Goal: Complete application form

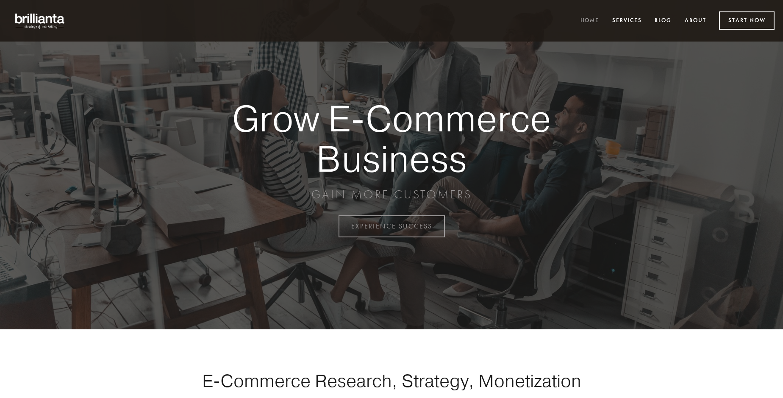
scroll to position [2220, 0]
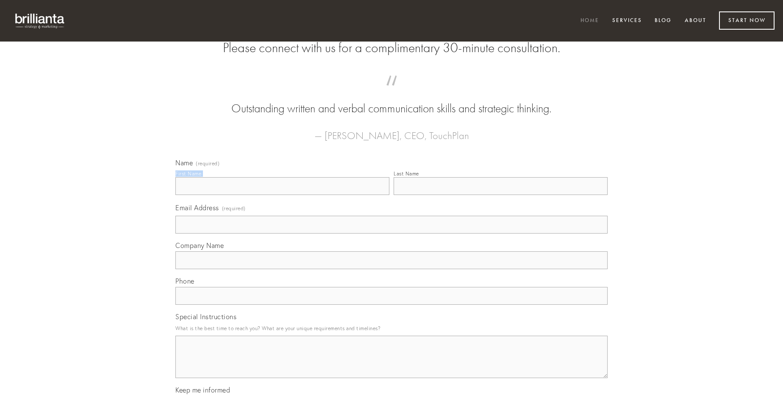
type input "[PERSON_NAME] MD"
click at [500, 195] on input "Last Name" at bounding box center [500, 186] width 214 height 18
type input "[PERSON_NAME] MD"
click at [391, 233] on input "Email Address (required)" at bounding box center [391, 225] width 432 height 18
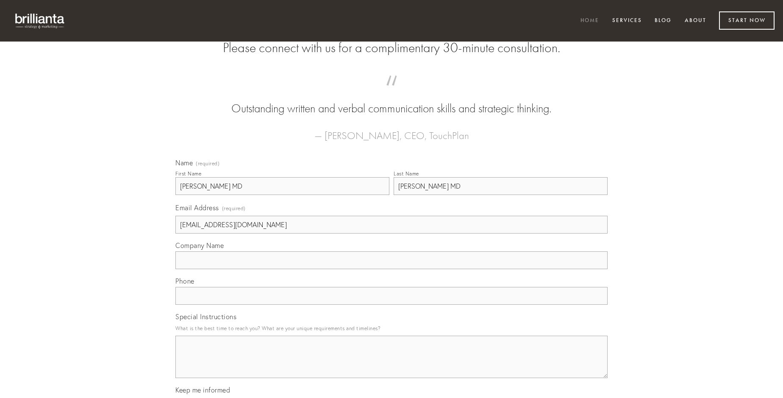
type input "[EMAIL_ADDRESS][DOMAIN_NAME]"
click at [391, 269] on input "Company Name" at bounding box center [391, 260] width 432 height 18
type input "creator"
click at [391, 304] on input "text" at bounding box center [391, 296] width 432 height 18
click at [391, 364] on textarea "Special Instructions" at bounding box center [391, 356] width 432 height 42
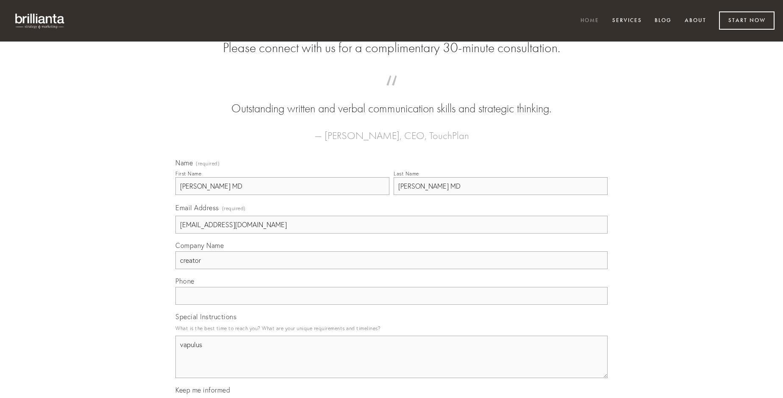
type textarea "vapulus"
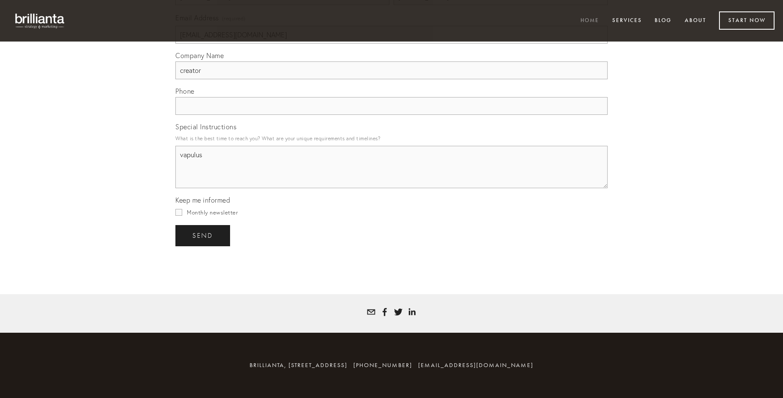
click at [203, 235] on span "send" at bounding box center [202, 236] width 21 height 8
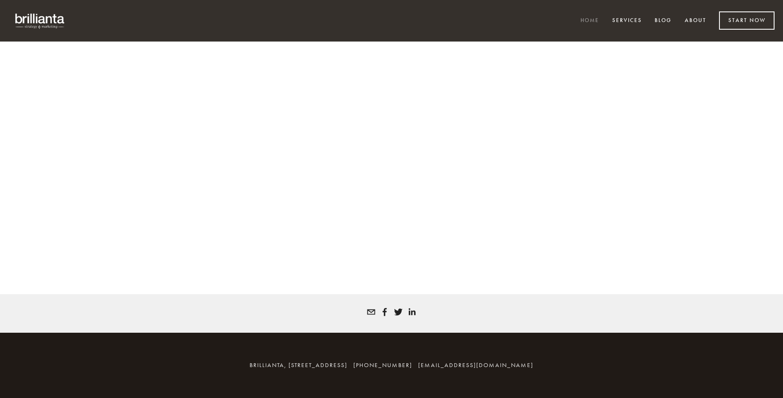
scroll to position [2208, 0]
